Goal: Transaction & Acquisition: Purchase product/service

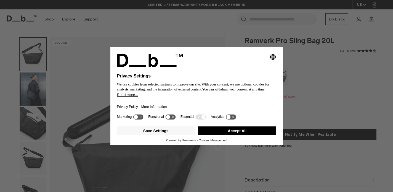
click at [218, 132] on button "Accept All" at bounding box center [237, 130] width 78 height 9
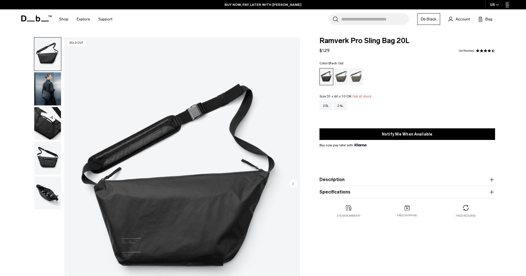
click at [48, 90] on img "button" at bounding box center [47, 88] width 27 height 33
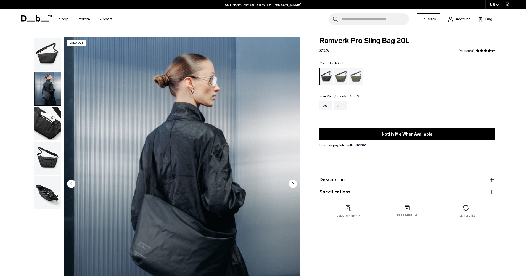
click at [341, 107] on div "24L" at bounding box center [340, 105] width 13 height 9
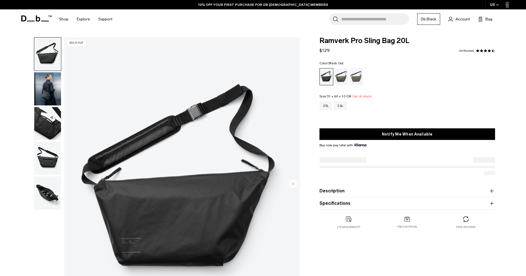
click at [45, 195] on img "button" at bounding box center [47, 193] width 27 height 33
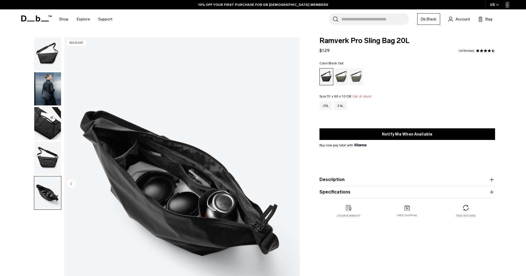
click at [31, 231] on div "05 / 05 Sold Out Close 01 / 05" at bounding box center [159, 185] width 288 height 297
click at [44, 58] on img "button" at bounding box center [47, 54] width 27 height 33
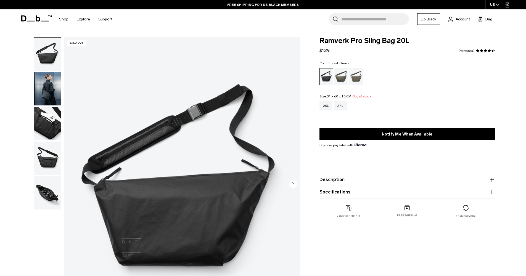
click at [343, 76] on div "Forest Green" at bounding box center [342, 76] width 14 height 17
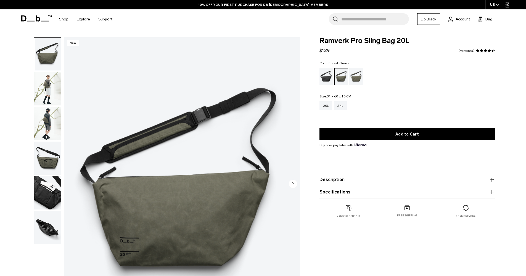
click at [43, 190] on img "button" at bounding box center [47, 193] width 27 height 33
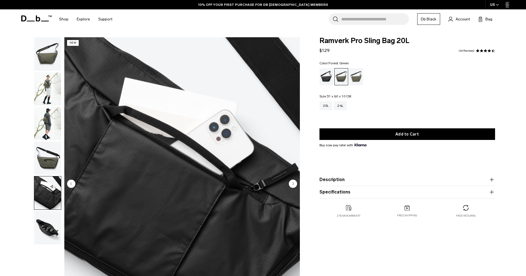
click at [44, 226] on img "button" at bounding box center [47, 227] width 27 height 33
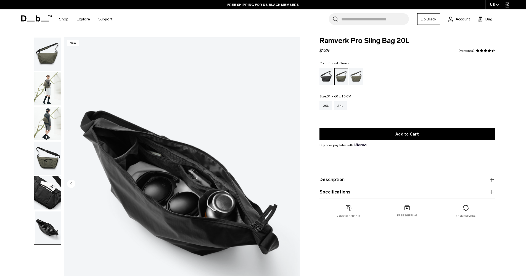
click at [56, 124] on img "button" at bounding box center [47, 123] width 27 height 33
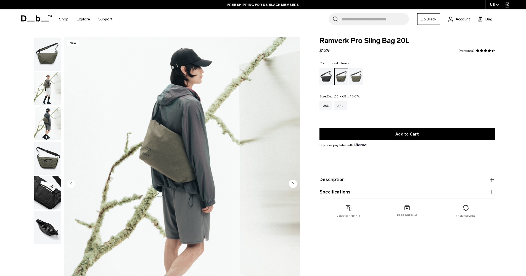
click at [336, 105] on div "24L" at bounding box center [340, 105] width 13 height 9
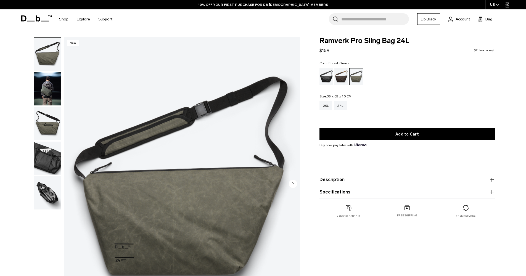
click at [44, 193] on img "button" at bounding box center [47, 193] width 27 height 33
